Goal: Information Seeking & Learning: Learn about a topic

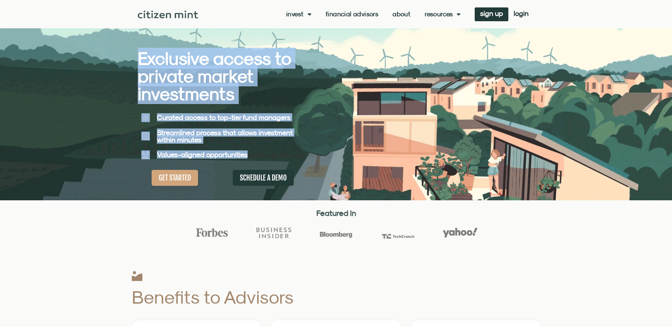
drag, startPoint x: 135, startPoint y: 60, endPoint x: 260, endPoint y: 147, distance: 152.6
click at [260, 147] on section "Exclusive access to private market investments Exclusive access to private mark…" at bounding box center [336, 100] width 672 height 201
click at [339, 11] on link "Financial Advisors" at bounding box center [352, 14] width 53 height 7
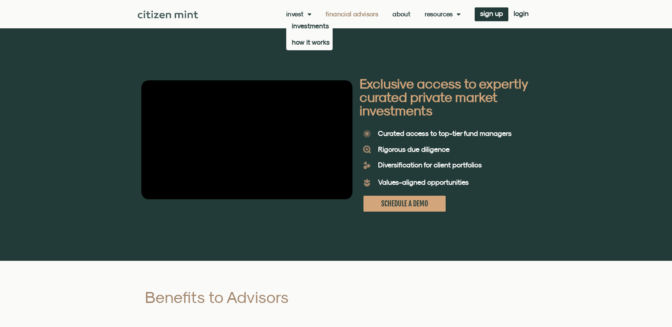
click at [297, 15] on link "Invest" at bounding box center [298, 14] width 25 height 7
click at [405, 14] on link "About" at bounding box center [402, 14] width 18 height 7
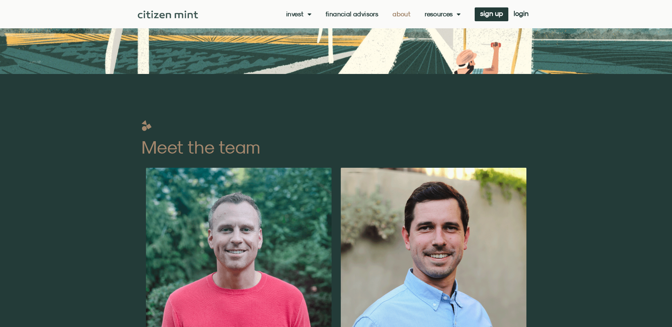
scroll to position [295, 0]
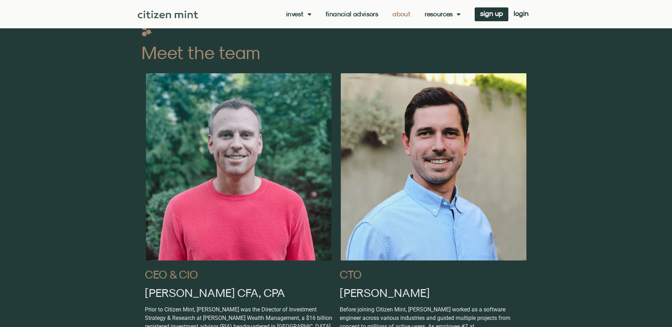
scroll to position [353, 0]
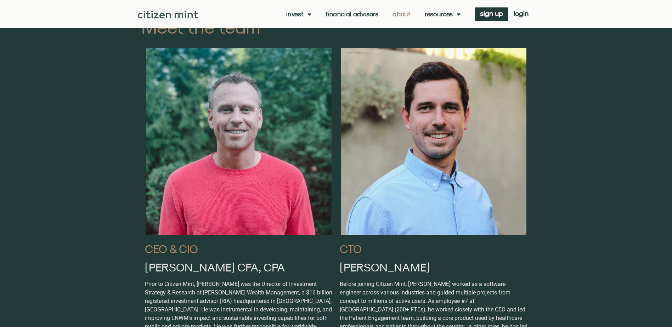
click at [205, 140] on img at bounding box center [239, 142] width 188 height 190
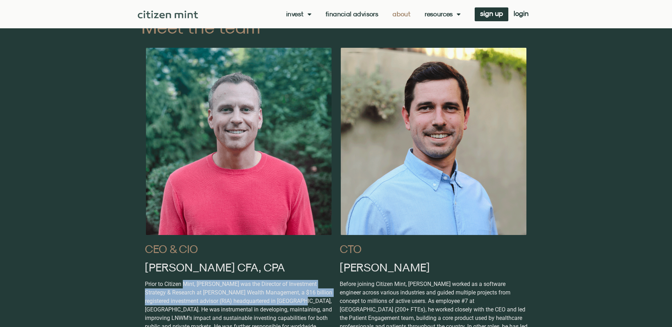
drag, startPoint x: 183, startPoint y: 286, endPoint x: 308, endPoint y: 298, distance: 125.3
drag, startPoint x: 308, startPoint y: 298, endPoint x: 304, endPoint y: 300, distance: 4.0
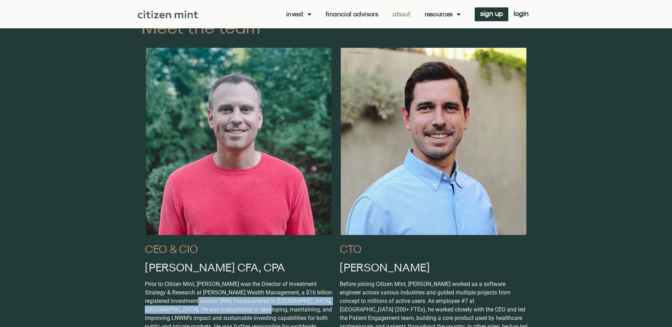
drag, startPoint x: 196, startPoint y: 303, endPoint x: 284, endPoint y: 309, distance: 88.4
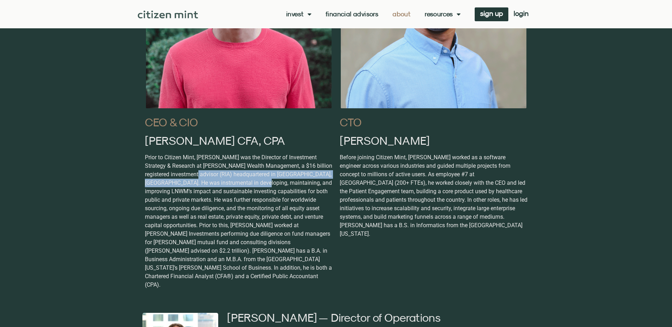
scroll to position [518, 0]
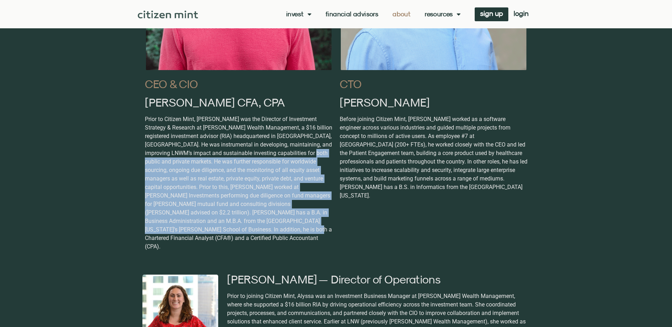
drag, startPoint x: 151, startPoint y: 162, endPoint x: 266, endPoint y: 234, distance: 135.4
click at [266, 234] on p "Prior to Citizen Mint, [PERSON_NAME] was the Director of Investment Strategy & …" at bounding box center [239, 183] width 188 height 136
drag, startPoint x: 266, startPoint y: 234, endPoint x: 230, endPoint y: 231, distance: 35.9
click at [230, 231] on p "Prior to Citizen Mint, [PERSON_NAME] was the Director of Investment Strategy & …" at bounding box center [239, 183] width 188 height 136
drag, startPoint x: 198, startPoint y: 226, endPoint x: 142, endPoint y: 160, distance: 86.4
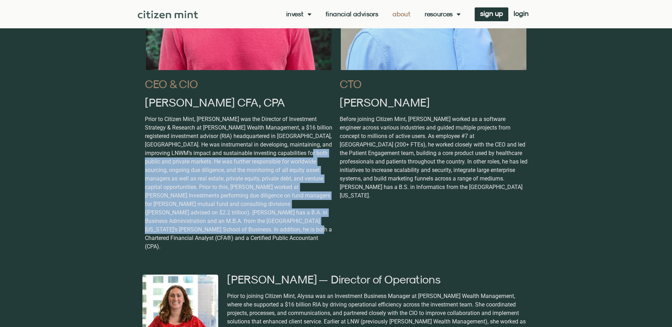
click at [142, 160] on div "CEO & CIO [PERSON_NAME] CFA, CPA" at bounding box center [238, 69] width 195 height 382
drag, startPoint x: 142, startPoint y: 160, endPoint x: 155, endPoint y: 161, distance: 12.8
click at [155, 161] on p "Prior to Citizen Mint, [PERSON_NAME] was the Director of Investment Strategy & …" at bounding box center [239, 183] width 188 height 136
drag, startPoint x: 143, startPoint y: 165, endPoint x: 230, endPoint y: 230, distance: 108.8
click at [230, 230] on div "CEO & CIO [PERSON_NAME] CFA, CPA" at bounding box center [238, 69] width 195 height 382
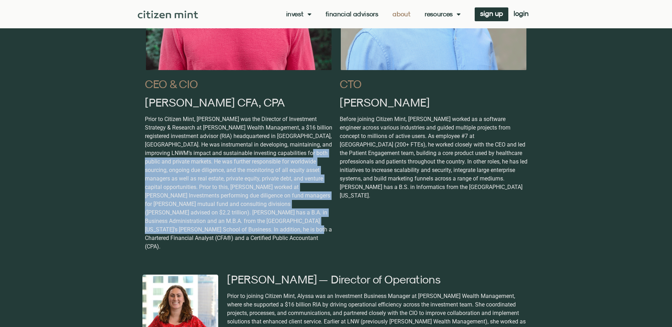
click at [229, 231] on p "Prior to Citizen Mint, [PERSON_NAME] was the Director of Investment Strategy & …" at bounding box center [239, 183] width 188 height 136
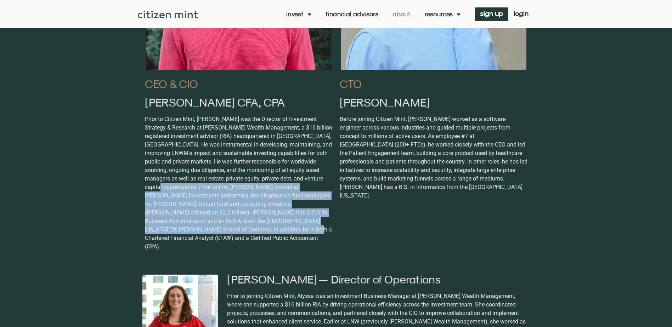
drag, startPoint x: 215, startPoint y: 231, endPoint x: 154, endPoint y: 187, distance: 75.8
click at [154, 187] on p "Prior to Citizen Mint, [PERSON_NAME] was the Director of Investment Strategy & …" at bounding box center [239, 183] width 188 height 136
drag, startPoint x: 154, startPoint y: 187, endPoint x: 175, endPoint y: 204, distance: 27.7
click at [175, 204] on p "Prior to Citizen Mint, [PERSON_NAME] was the Director of Investment Strategy & …" at bounding box center [239, 183] width 188 height 136
drag, startPoint x: 157, startPoint y: 200, endPoint x: 213, endPoint y: 227, distance: 62.3
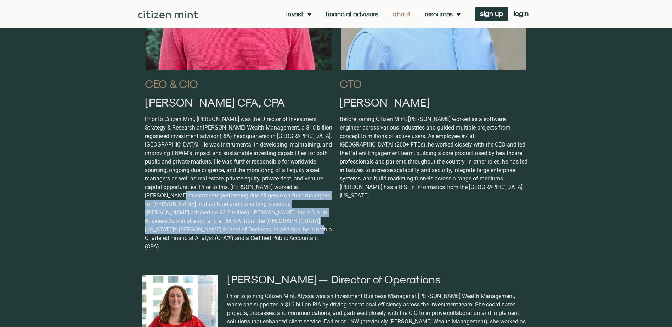
click at [213, 227] on p "Prior to Citizen Mint, [PERSON_NAME] was the Director of Investment Strategy & …" at bounding box center [239, 183] width 188 height 136
drag, startPoint x: 213, startPoint y: 227, endPoint x: 220, endPoint y: 229, distance: 6.9
click at [220, 229] on p "Prior to Citizen Mint, [PERSON_NAME] was the Director of Investment Strategy & …" at bounding box center [239, 183] width 188 height 136
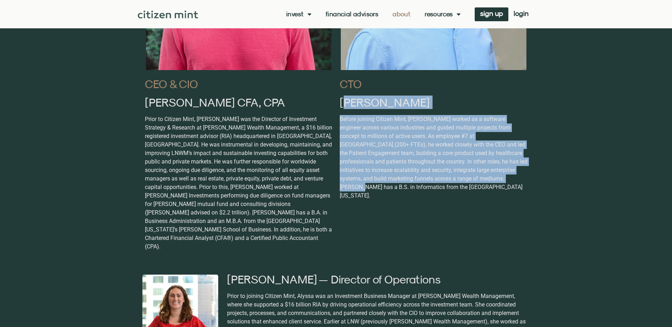
drag, startPoint x: 346, startPoint y: 107, endPoint x: 462, endPoint y: 178, distance: 136.3
click at [462, 178] on div "CTO [PERSON_NAME] Before joining Citizen Mint, [PERSON_NAME] worked as a softwa…" at bounding box center [433, 69] width 195 height 382
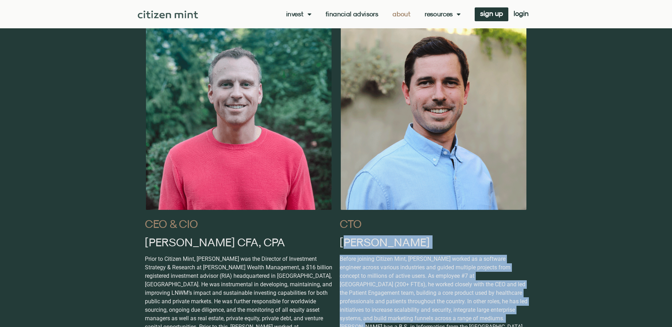
scroll to position [311, 0]
